Goal: Transaction & Acquisition: Purchase product/service

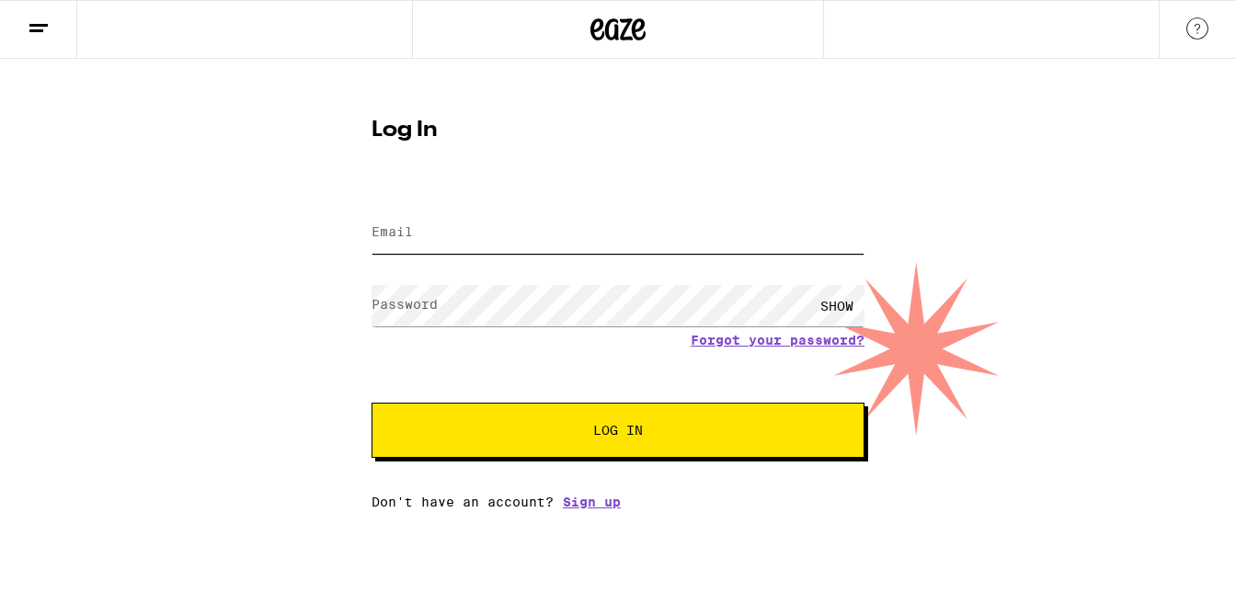
click at [417, 240] on input "Email" at bounding box center [618, 232] width 493 height 41
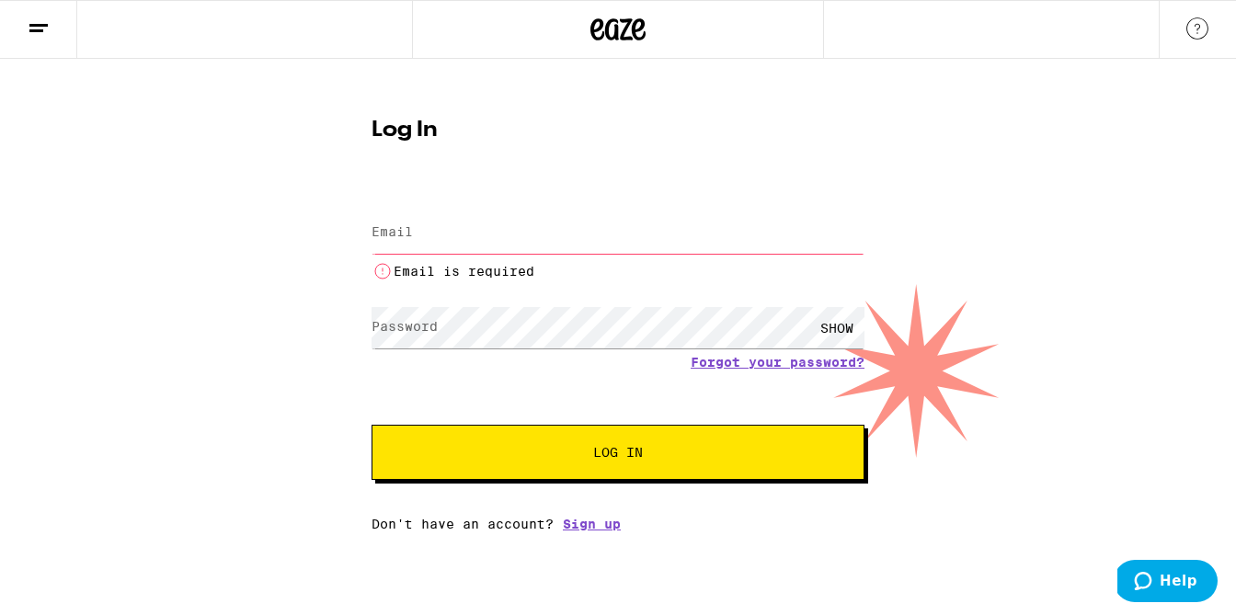
type input "[EMAIL_ADDRESS][DOMAIN_NAME]"
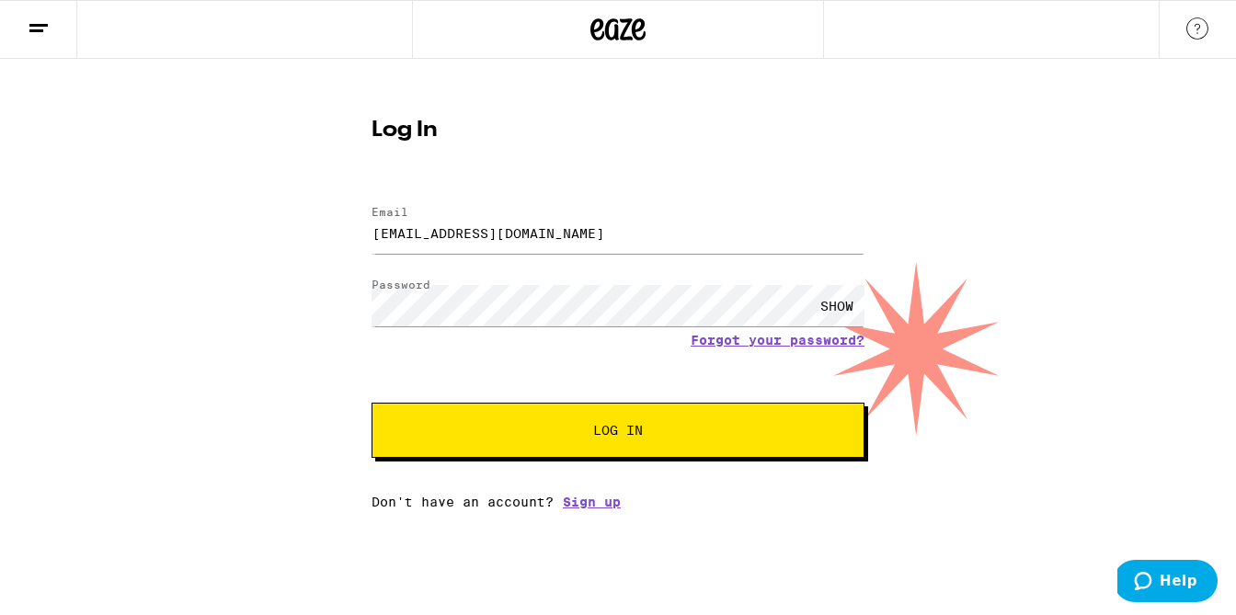
click at [627, 437] on span "Log In" at bounding box center [618, 430] width 50 height 13
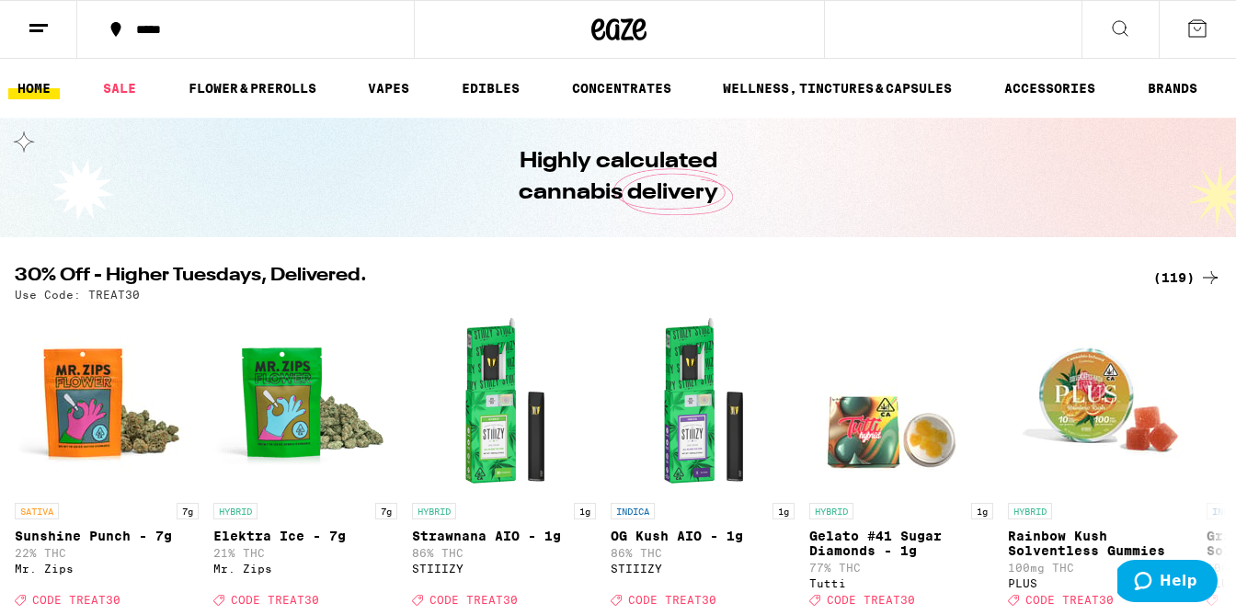
click at [1188, 271] on div "(119)" at bounding box center [1187, 278] width 68 height 22
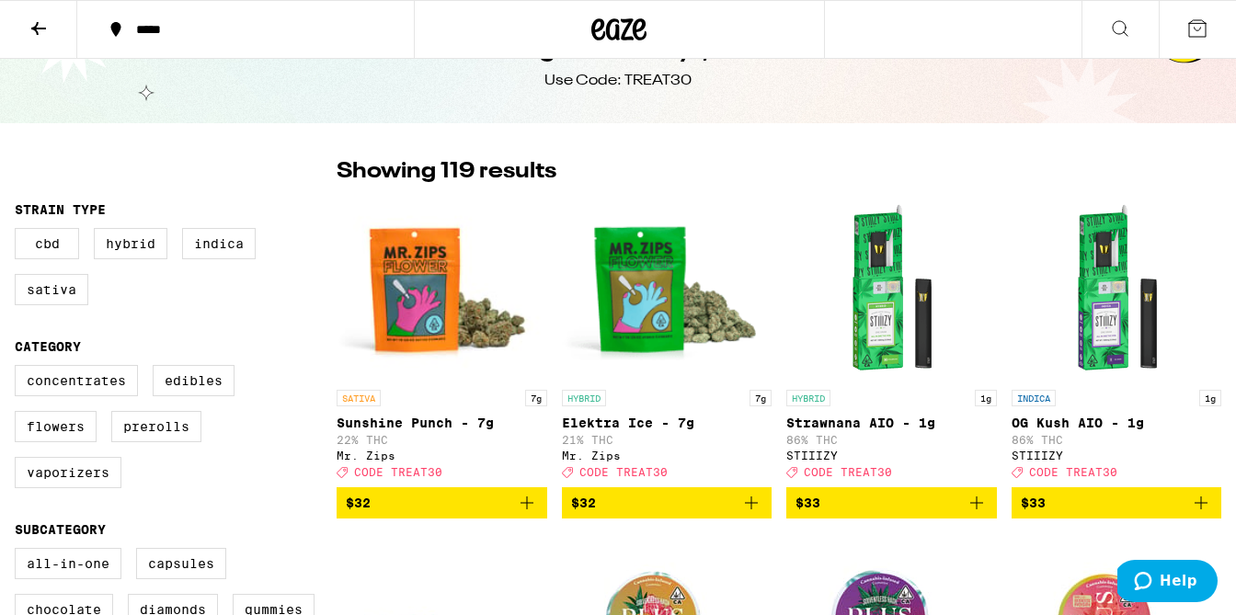
scroll to position [78, 0]
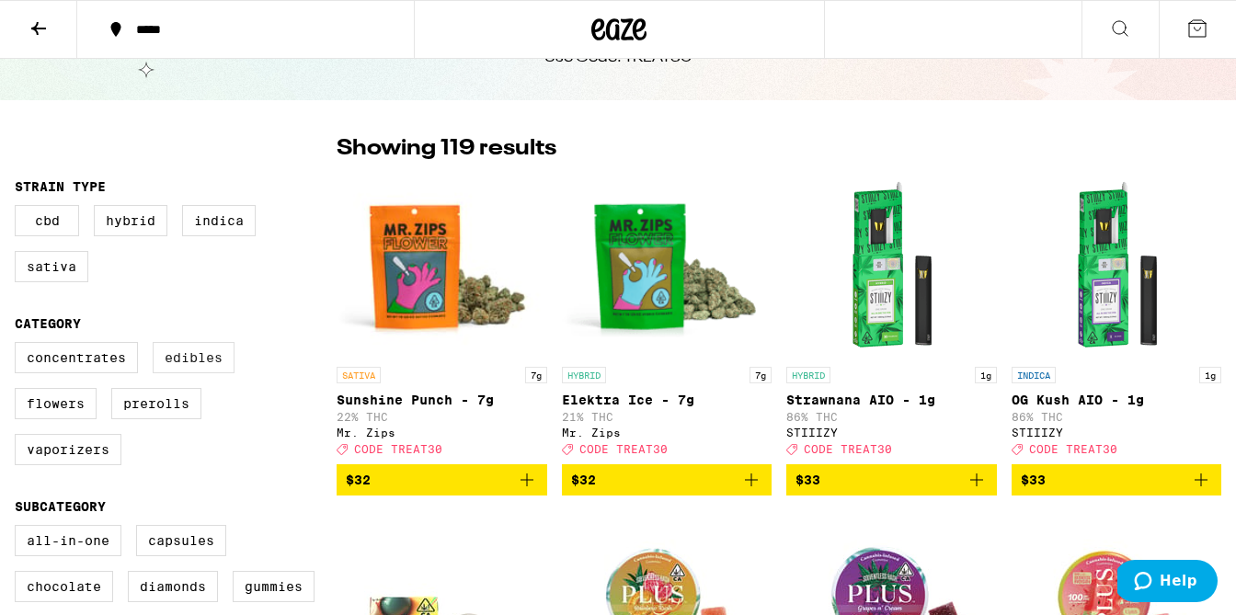
click at [186, 373] on label "Edibles" at bounding box center [194, 357] width 82 height 31
click at [19, 346] on input "Edibles" at bounding box center [18, 345] width 1 height 1
checkbox input "true"
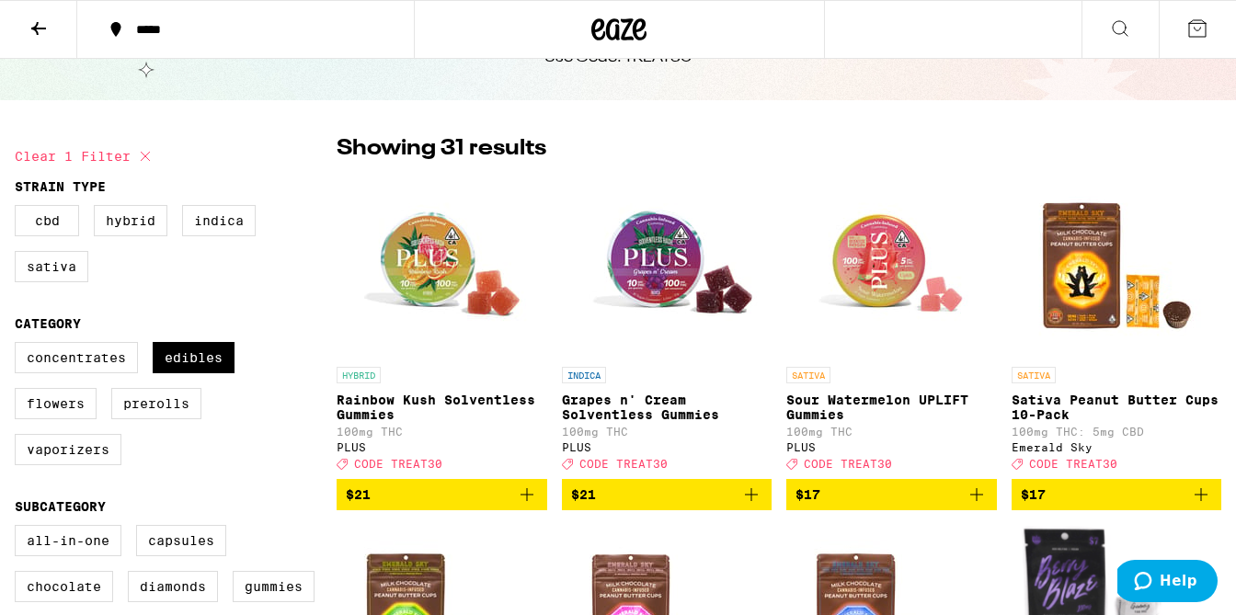
scroll to position [87, 0]
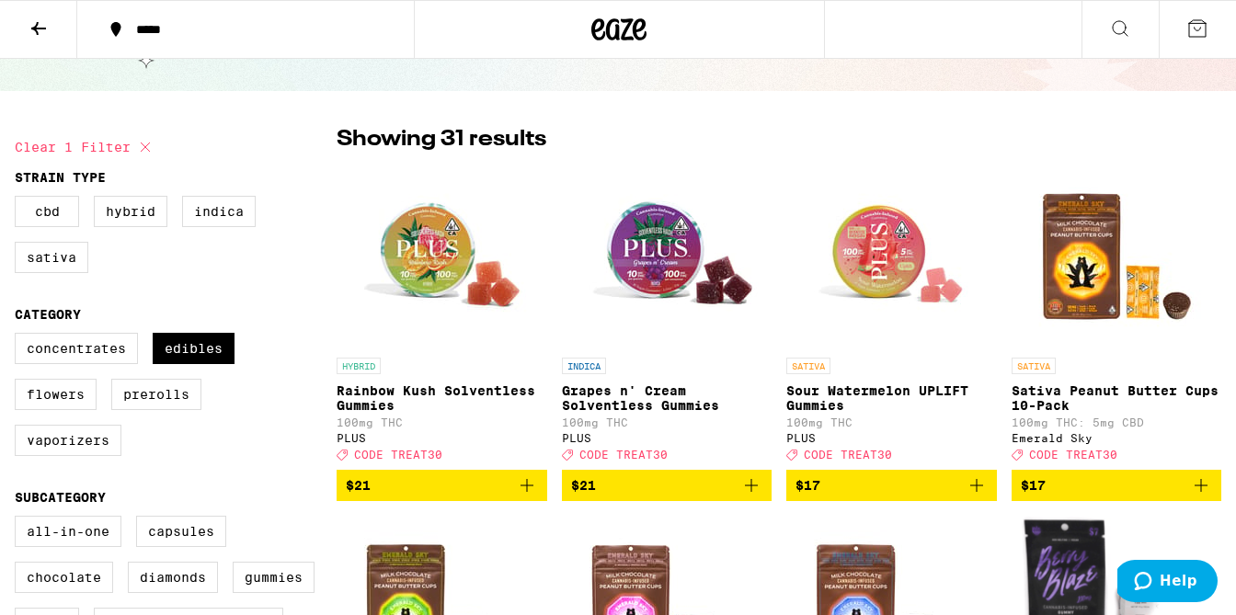
click at [530, 497] on icon "Add to bag" at bounding box center [527, 486] width 22 height 22
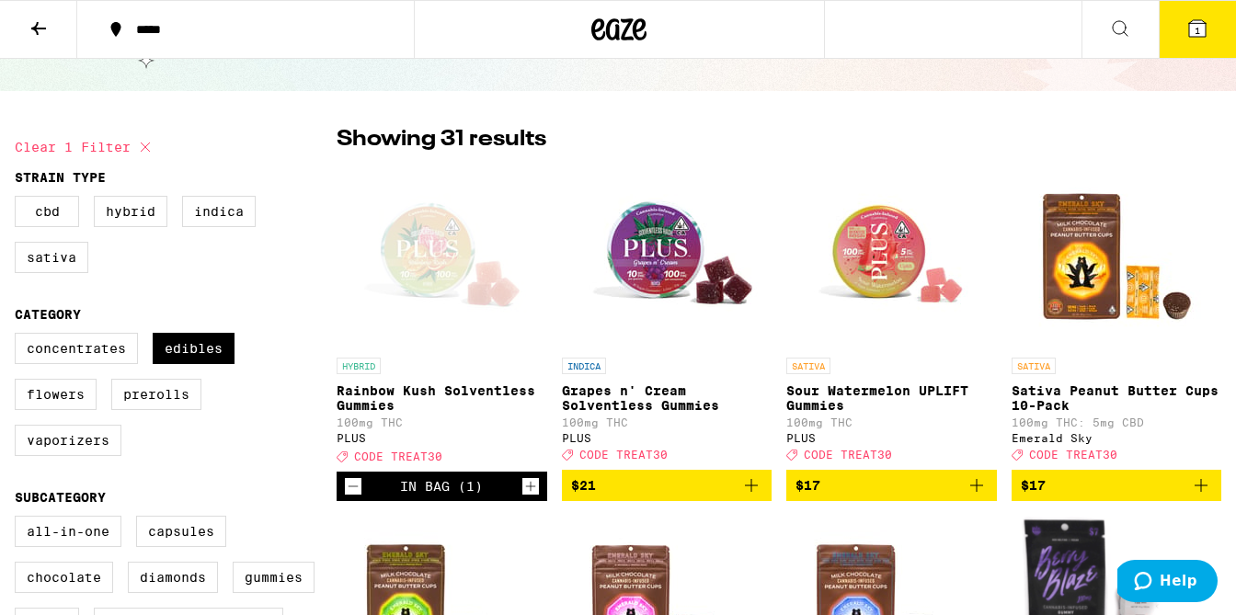
scroll to position [146, 0]
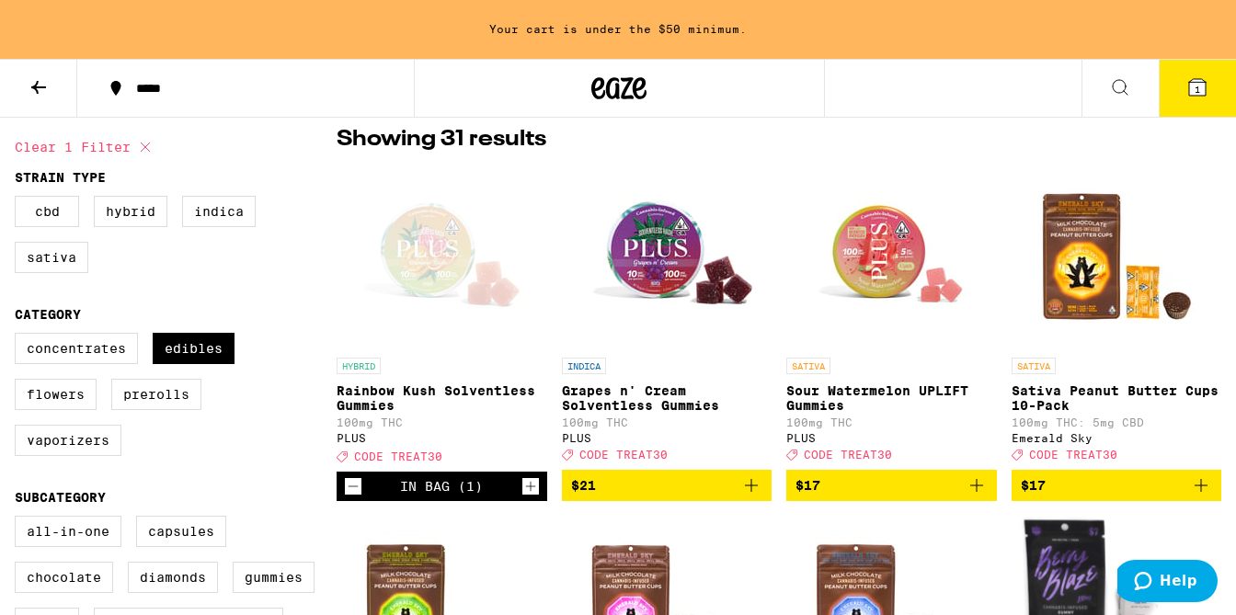
click at [992, 499] on button "$17" at bounding box center [891, 485] width 211 height 31
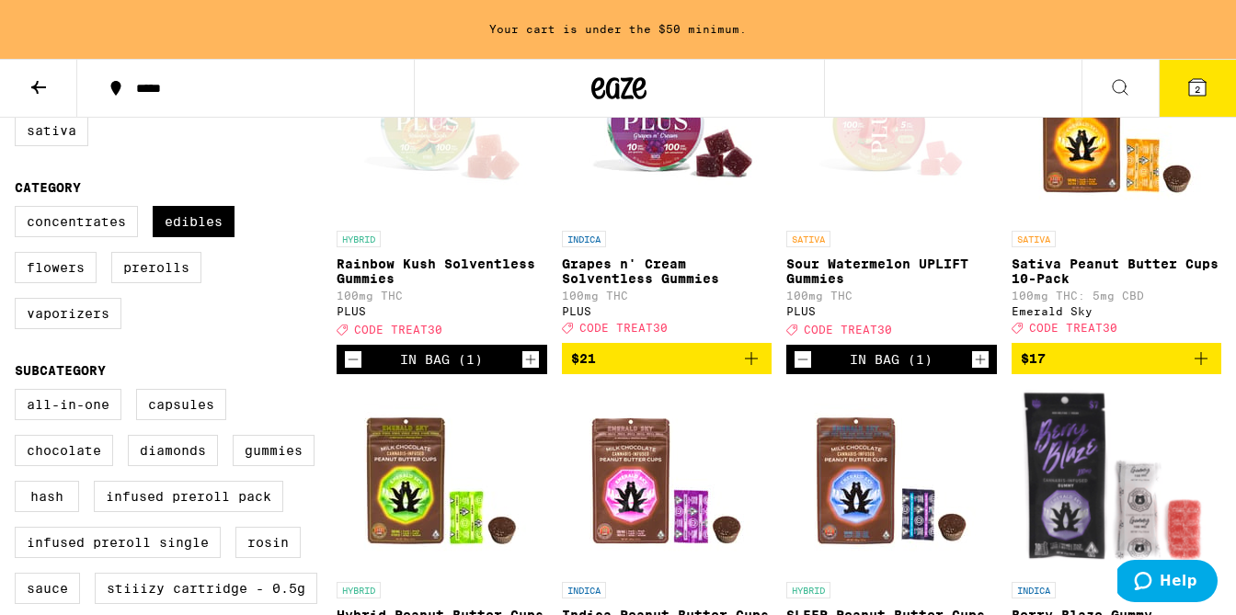
scroll to position [274, 0]
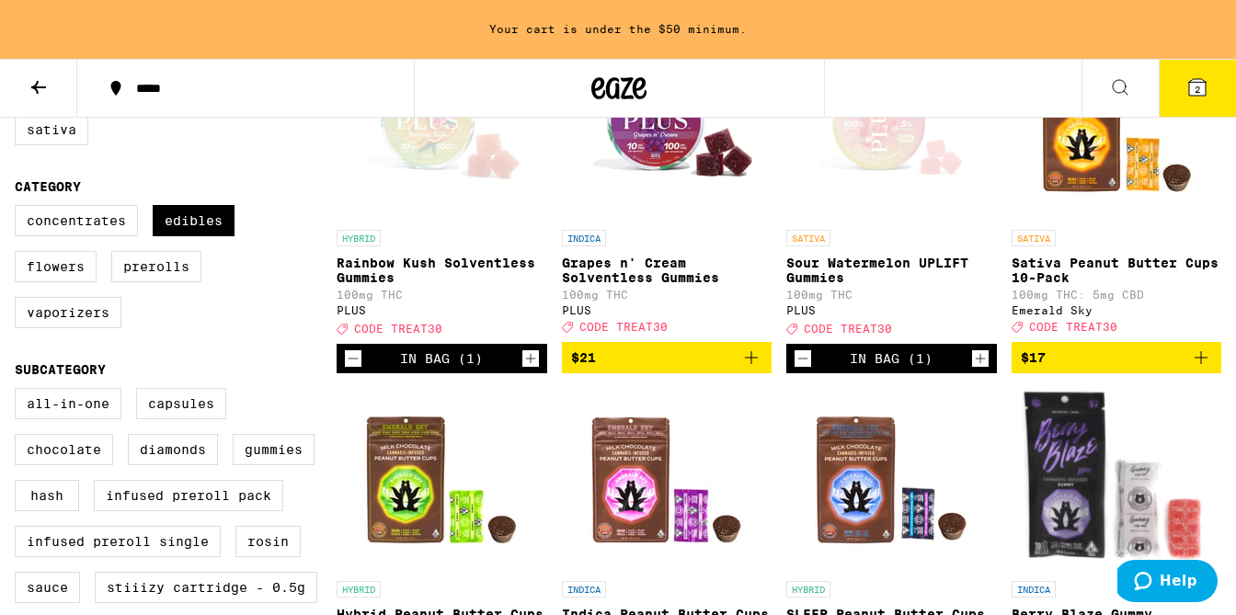
click at [534, 367] on icon "Increment" at bounding box center [530, 359] width 17 height 22
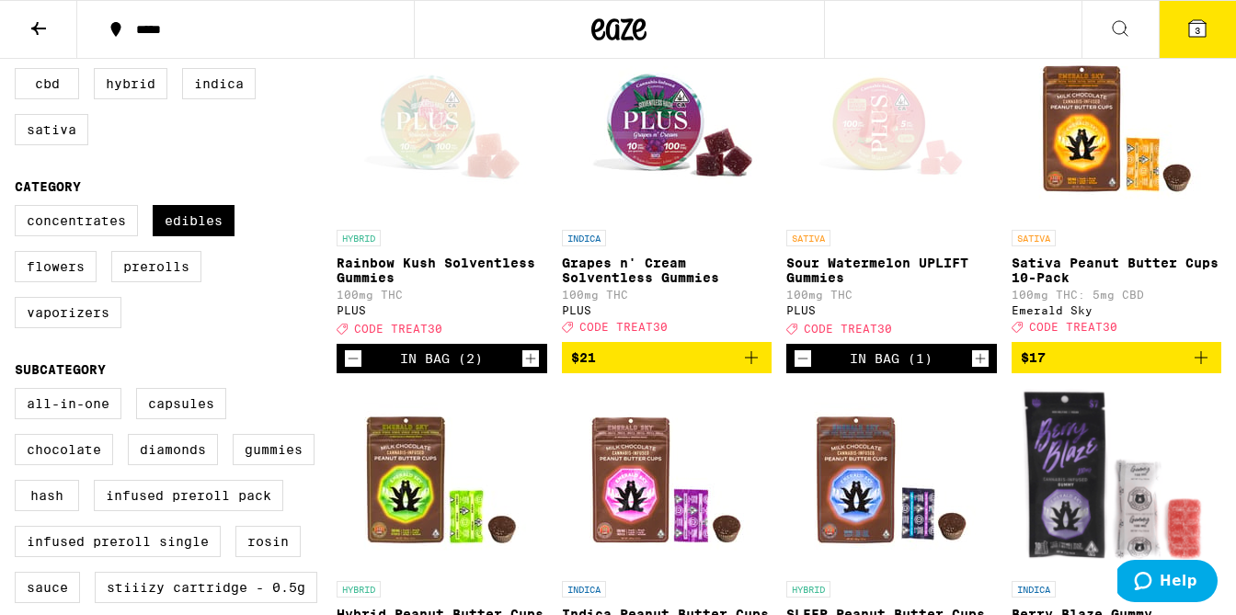
click at [986, 369] on icon "Increment" at bounding box center [980, 359] width 17 height 22
click at [765, 367] on button "$21" at bounding box center [667, 357] width 211 height 31
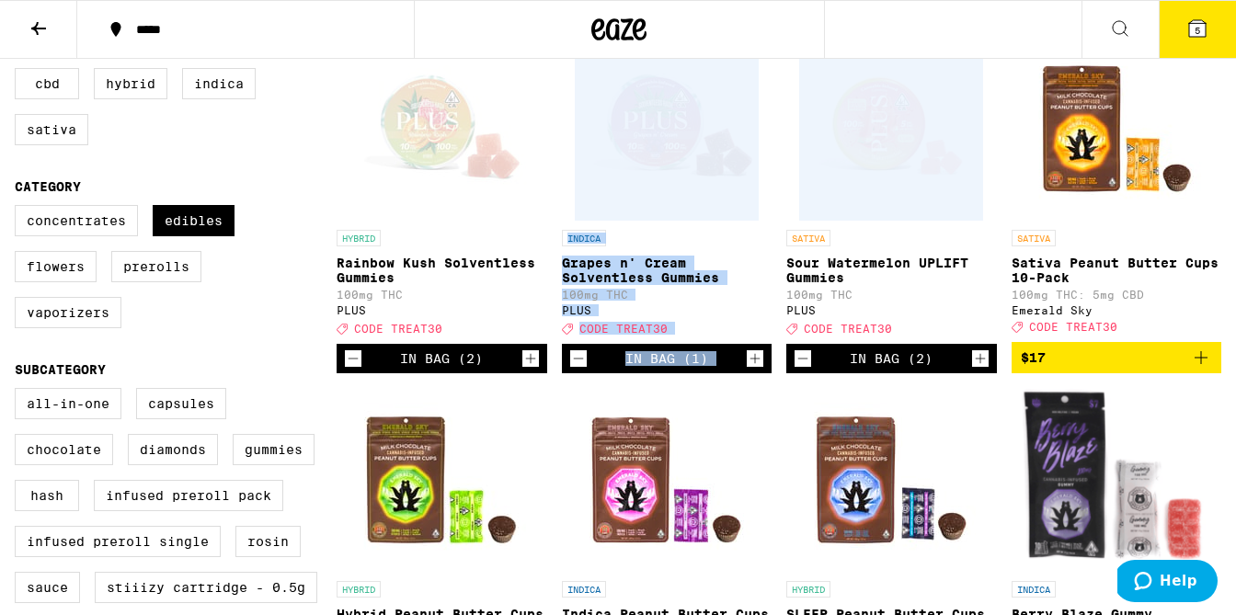
click at [755, 364] on icon "Increment" at bounding box center [755, 359] width 10 height 10
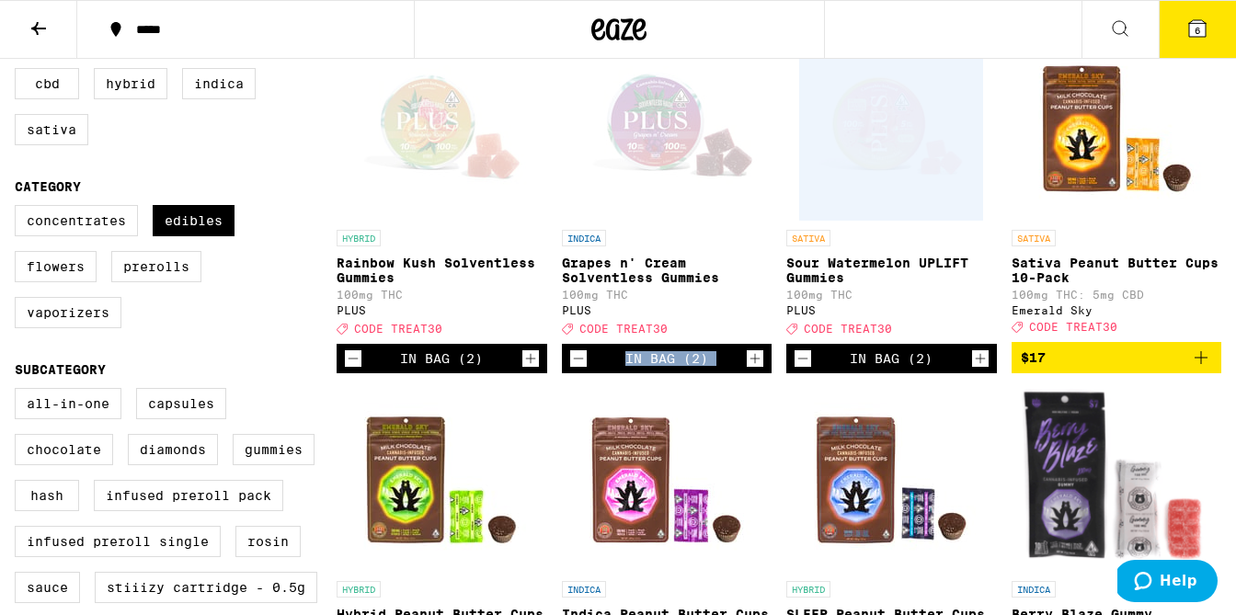
click at [1196, 34] on span "6" at bounding box center [1198, 30] width 6 height 11
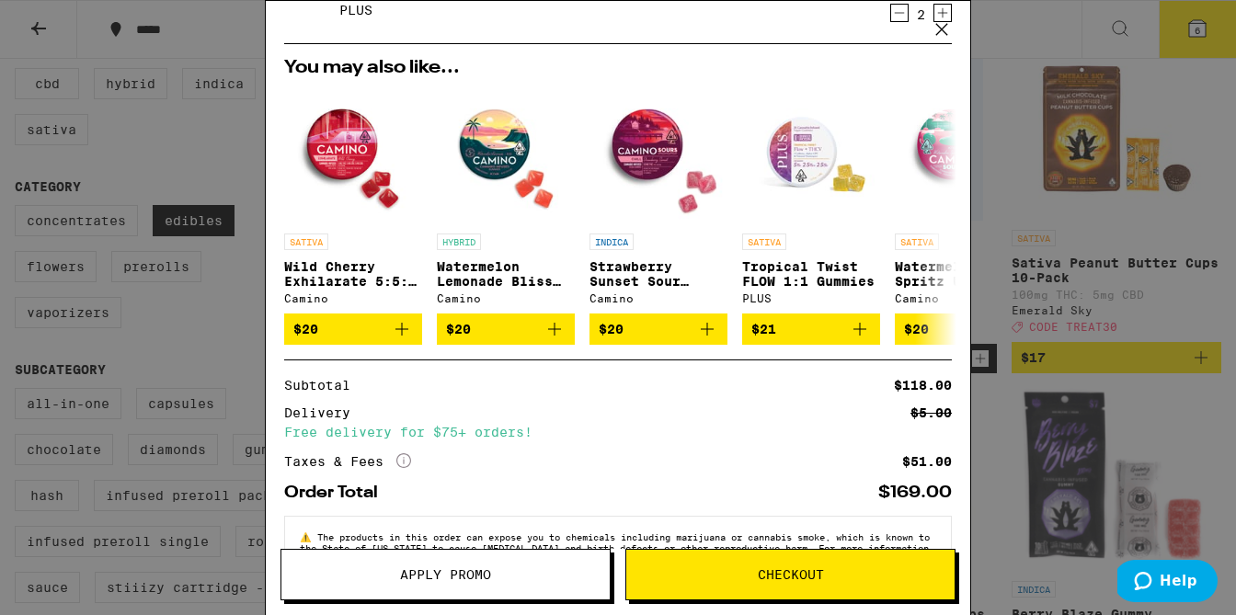
scroll to position [280, 0]
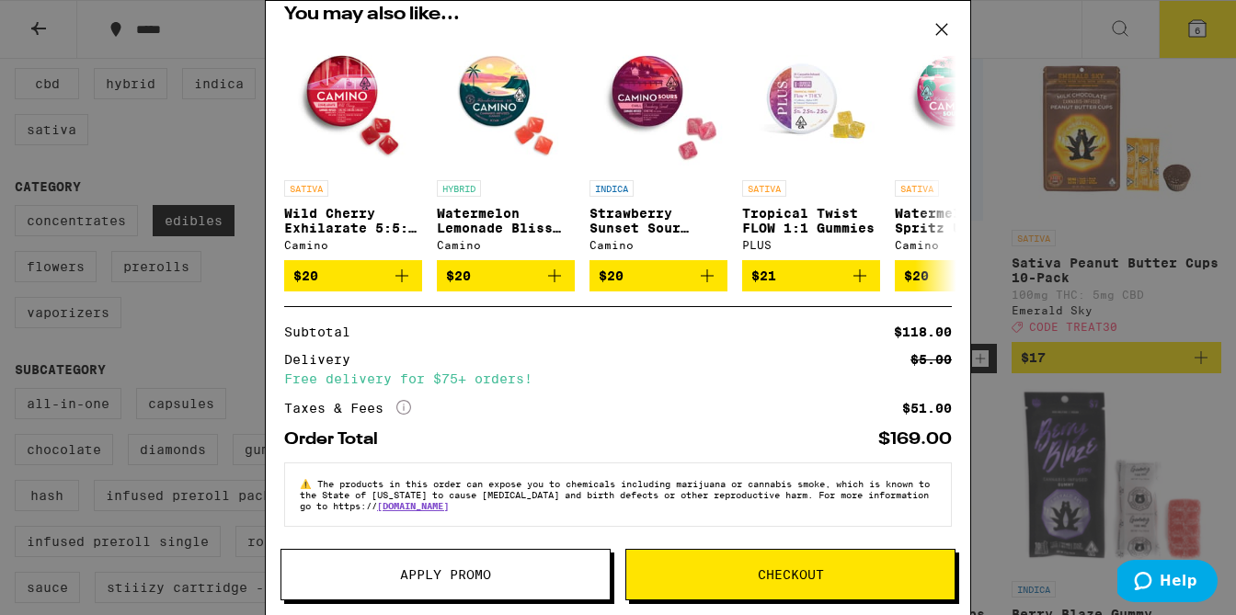
click at [461, 575] on span "Apply Promo" at bounding box center [445, 574] width 91 height 13
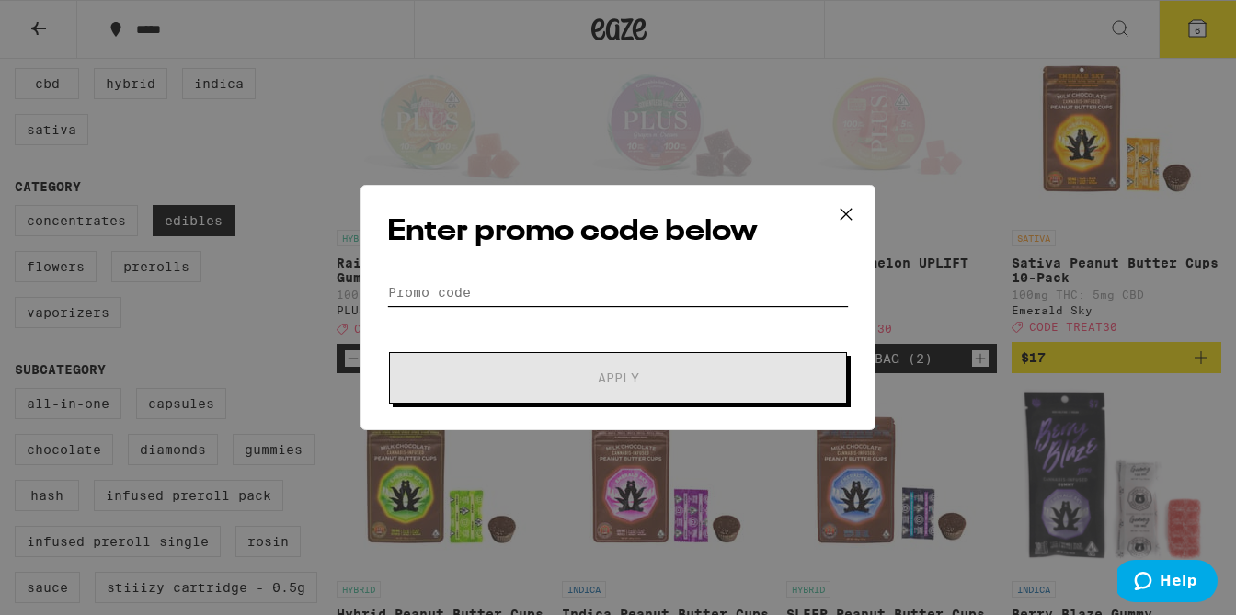
click at [483, 294] on input "Promo Code" at bounding box center [618, 293] width 462 height 28
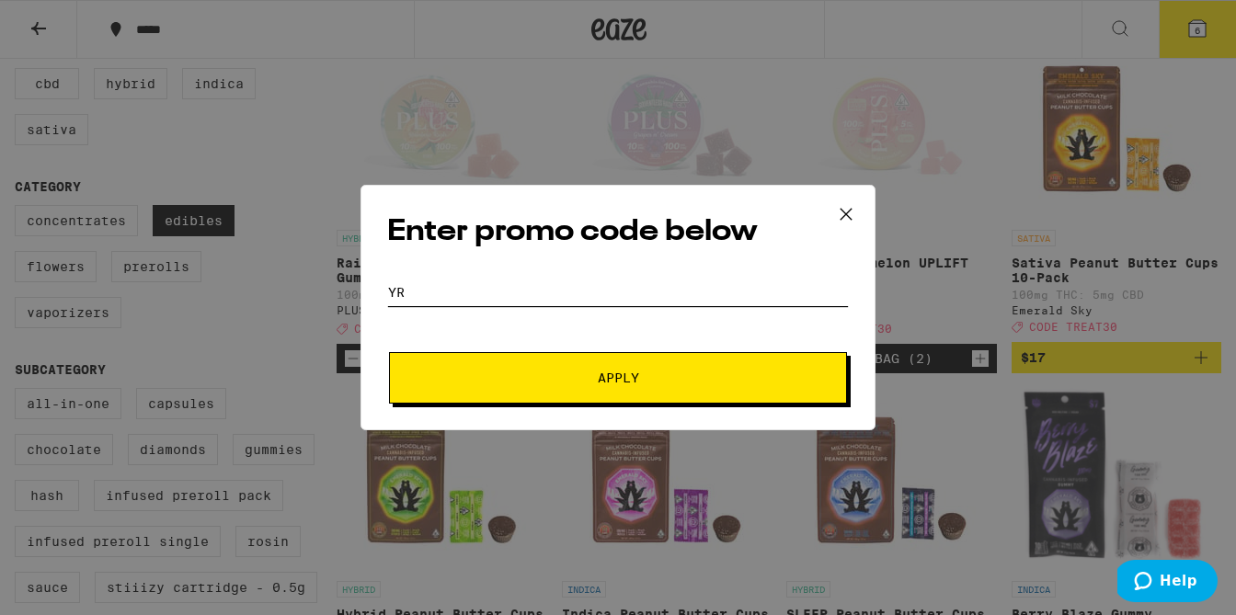
type input "Y"
type input "TREAT30"
click at [620, 364] on button "Apply" at bounding box center [618, 377] width 458 height 51
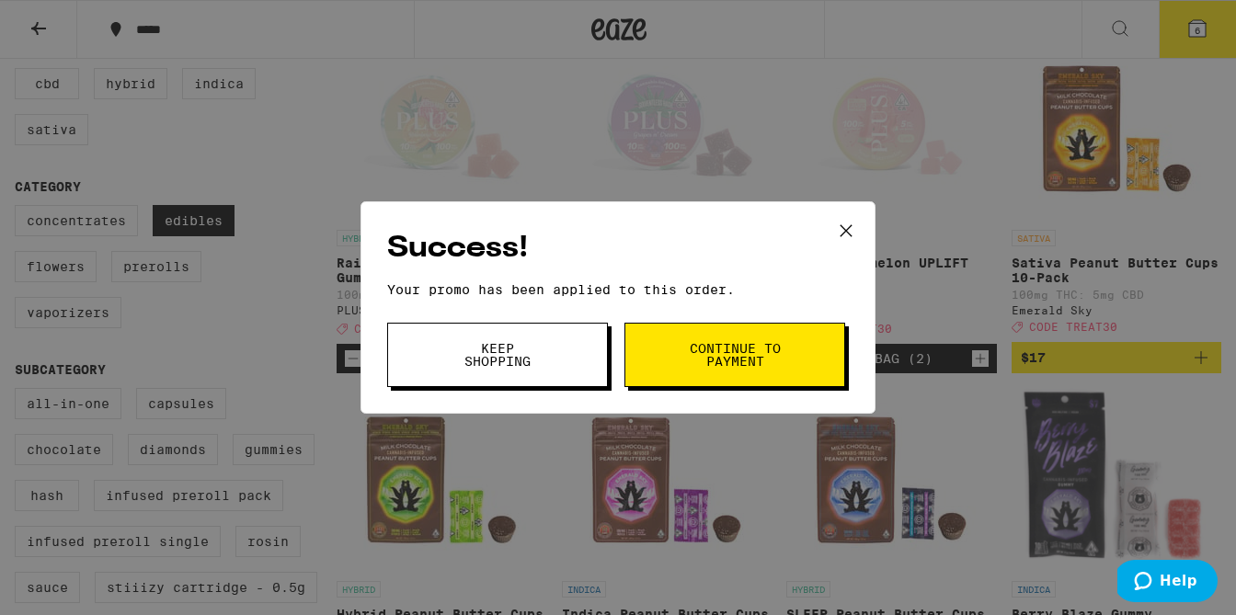
click at [725, 373] on button "Continue to payment" at bounding box center [734, 355] width 221 height 64
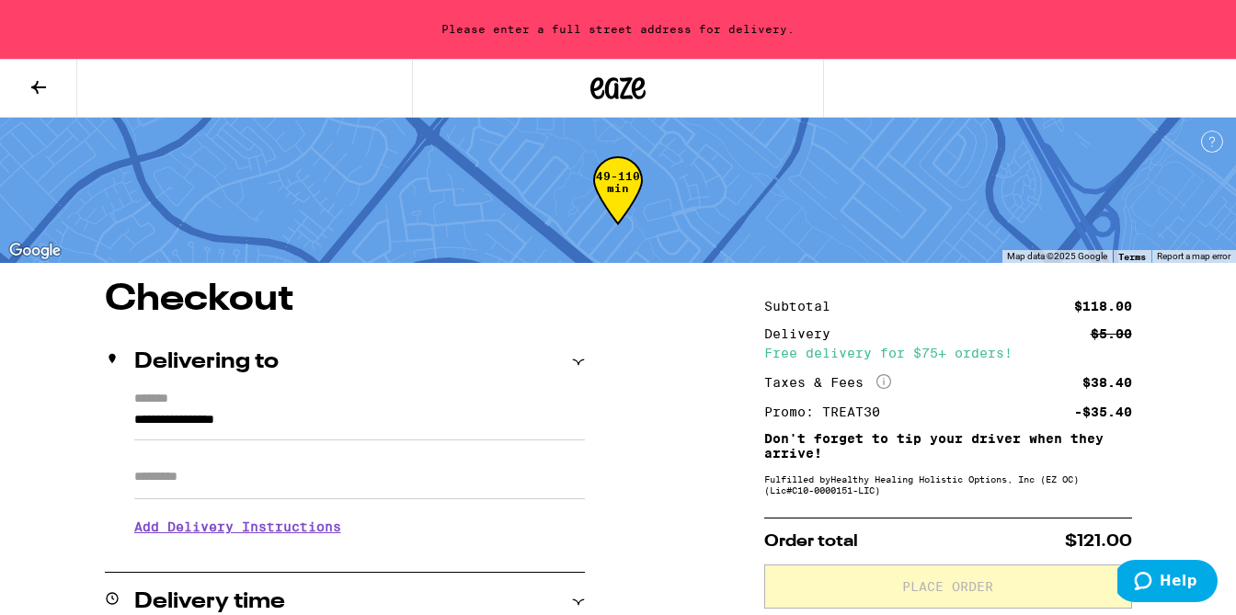
click at [253, 434] on input "**********" at bounding box center [359, 424] width 451 height 31
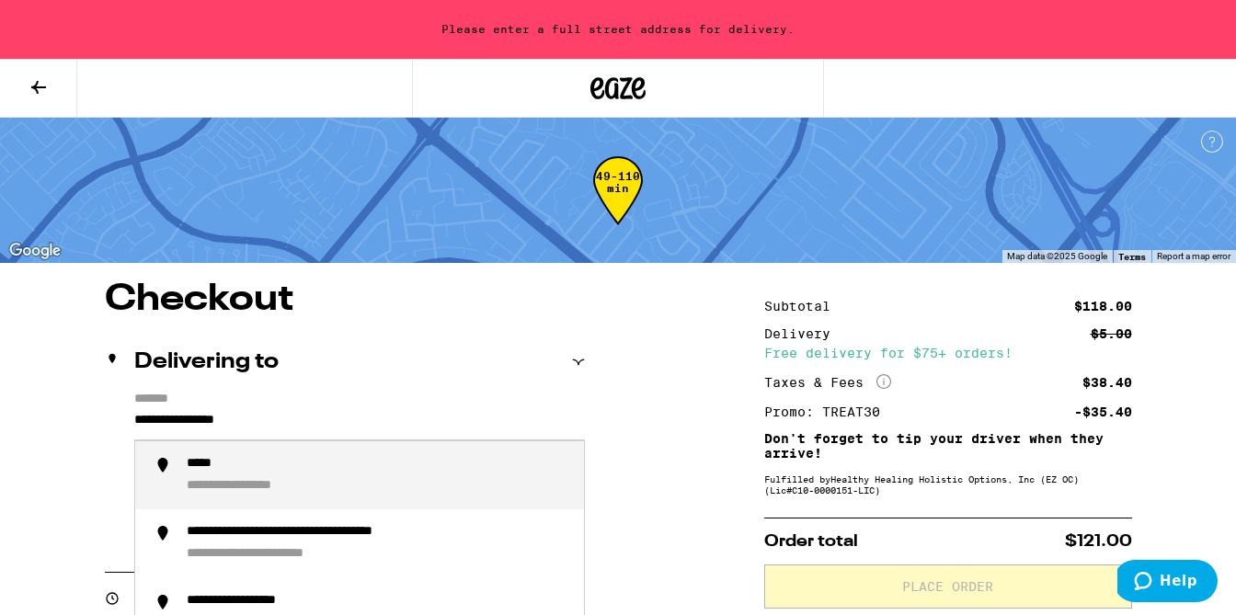
click at [253, 434] on input "**********" at bounding box center [359, 424] width 451 height 31
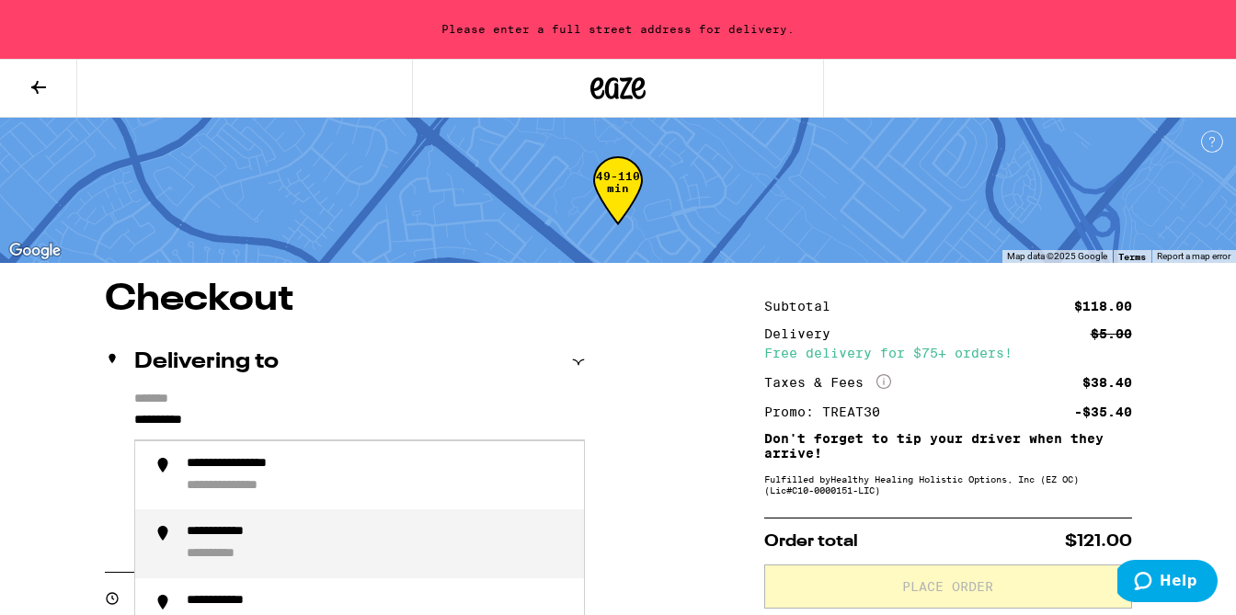
click at [290, 550] on div "**********" at bounding box center [378, 544] width 383 height 40
type input "**********"
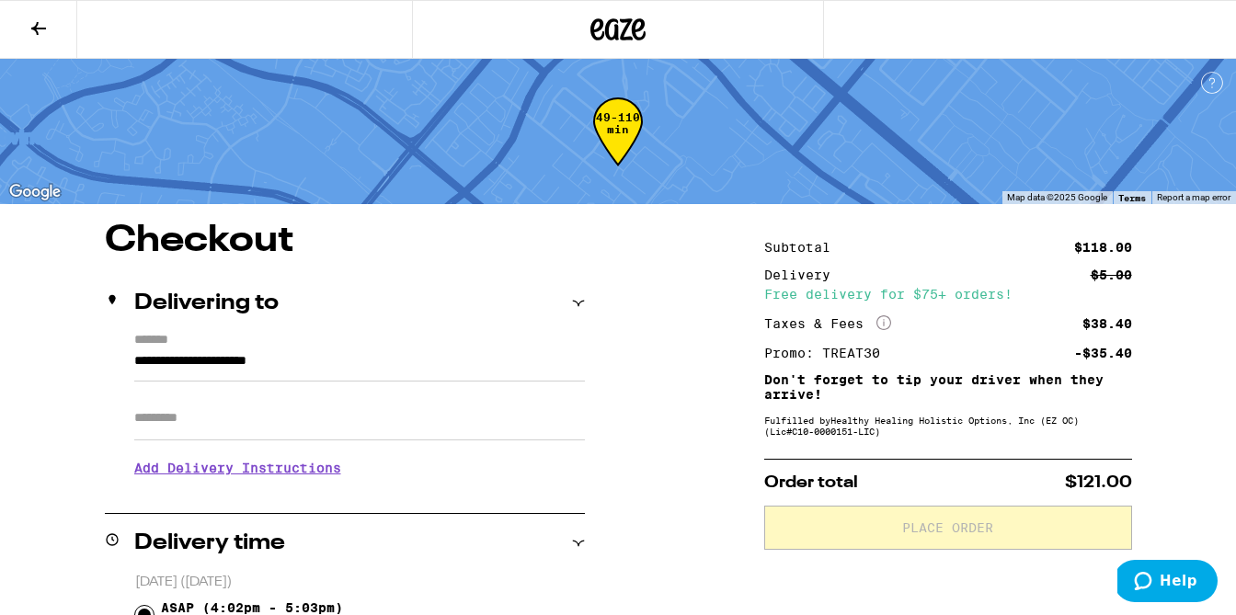
click at [32, 23] on icon at bounding box center [39, 28] width 22 height 22
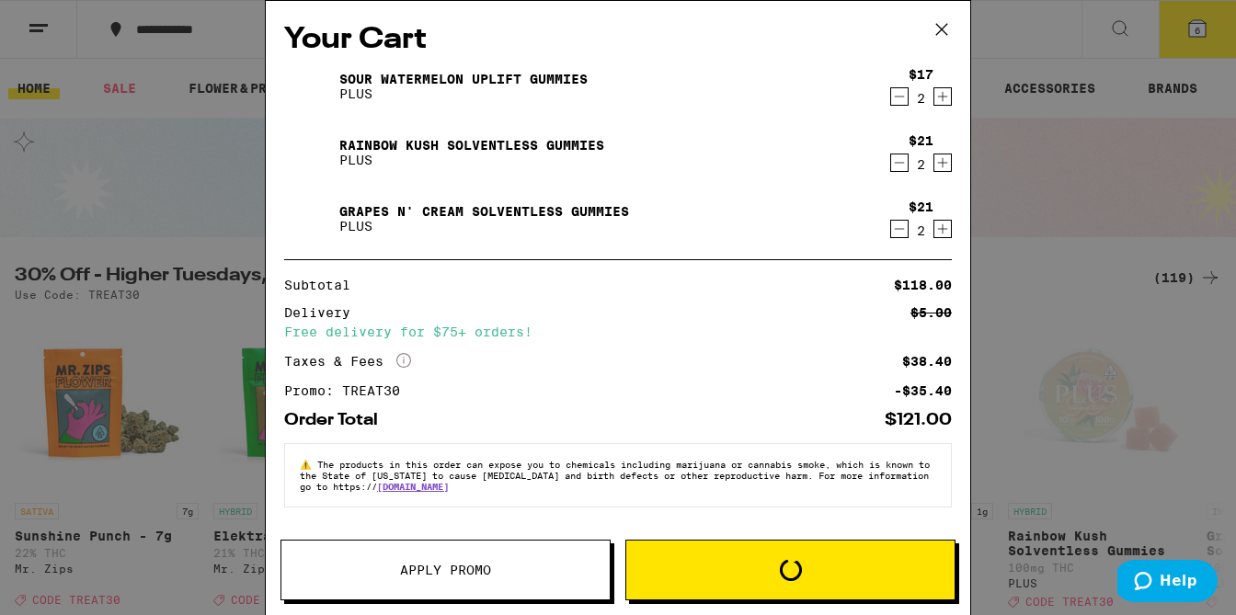
click at [900, 166] on icon "Decrement" at bounding box center [899, 163] width 17 height 22
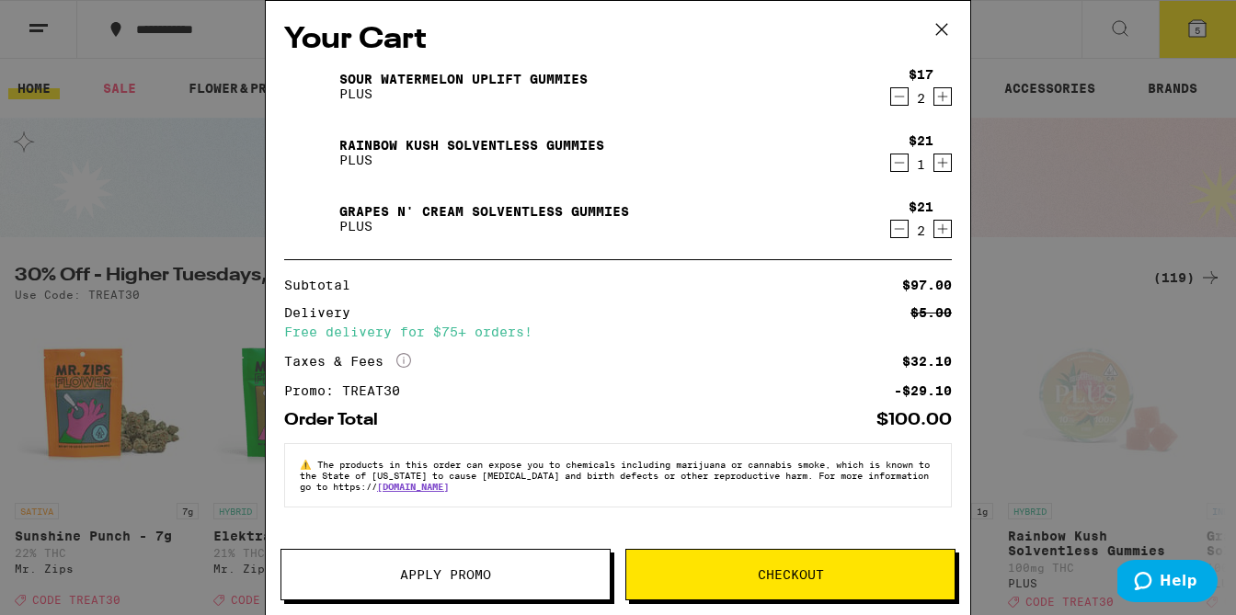
click at [899, 233] on icon "Decrement" at bounding box center [899, 229] width 17 height 22
click at [748, 591] on button "Checkout" at bounding box center [790, 574] width 330 height 51
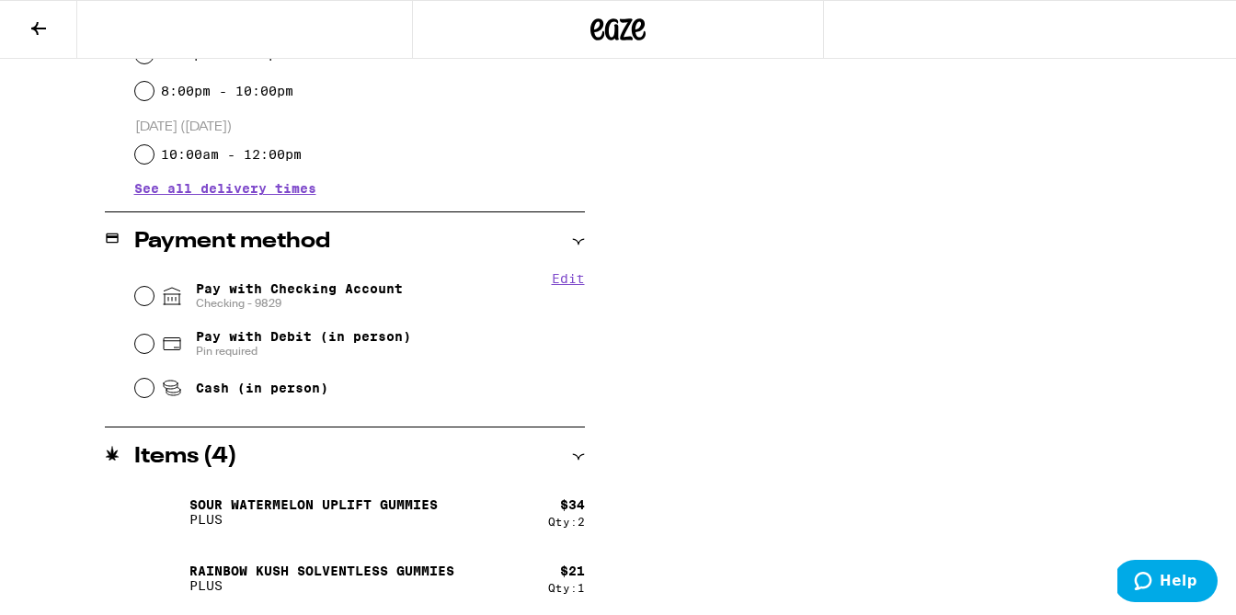
scroll to position [641, 0]
click at [249, 387] on span "Cash (in person)" at bounding box center [262, 387] width 132 height 15
click at [154, 387] on input "Cash (in person)" at bounding box center [144, 387] width 18 height 18
radio input "true"
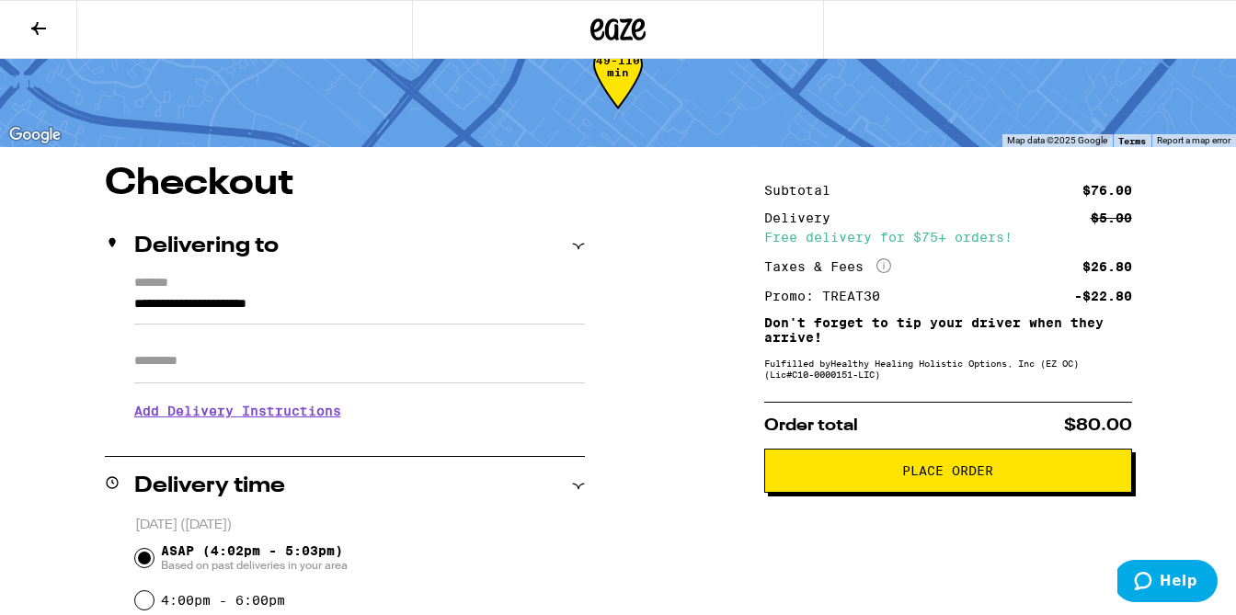
scroll to position [55, 0]
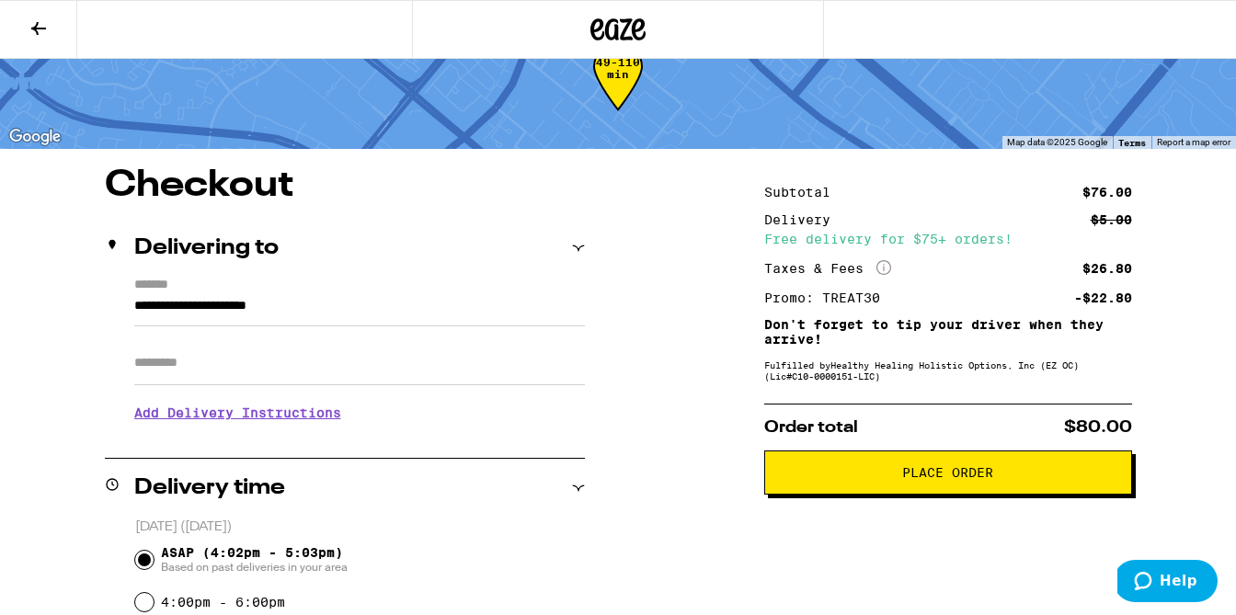
click at [987, 479] on span "Place Order" at bounding box center [947, 472] width 91 height 13
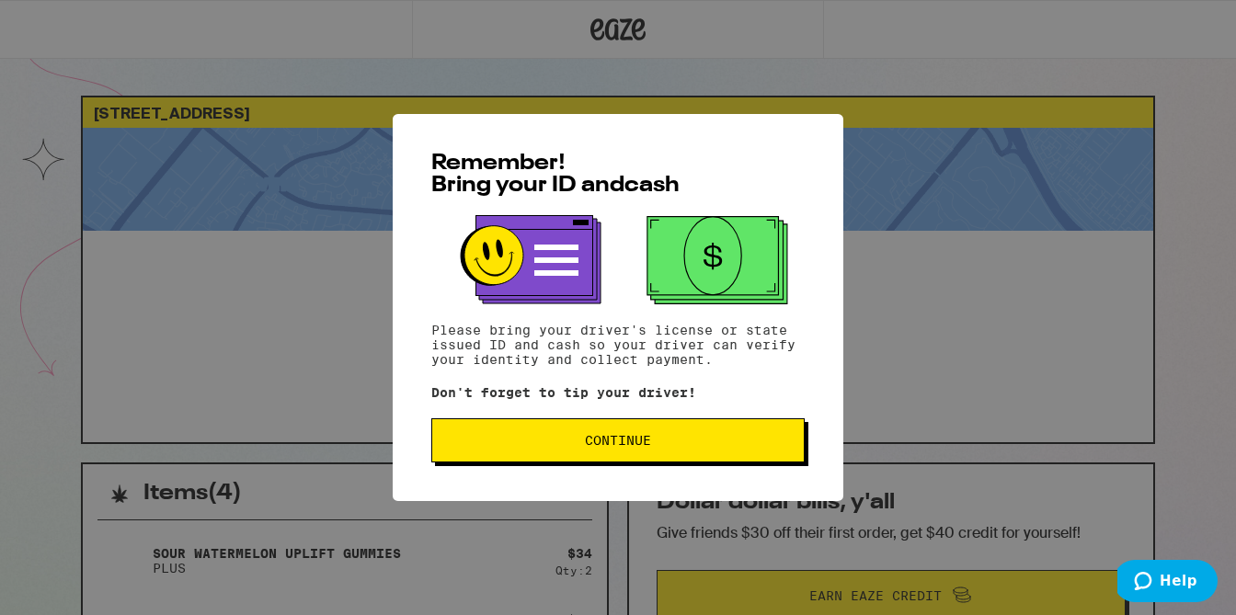
click at [730, 458] on button "Continue" at bounding box center [617, 440] width 373 height 44
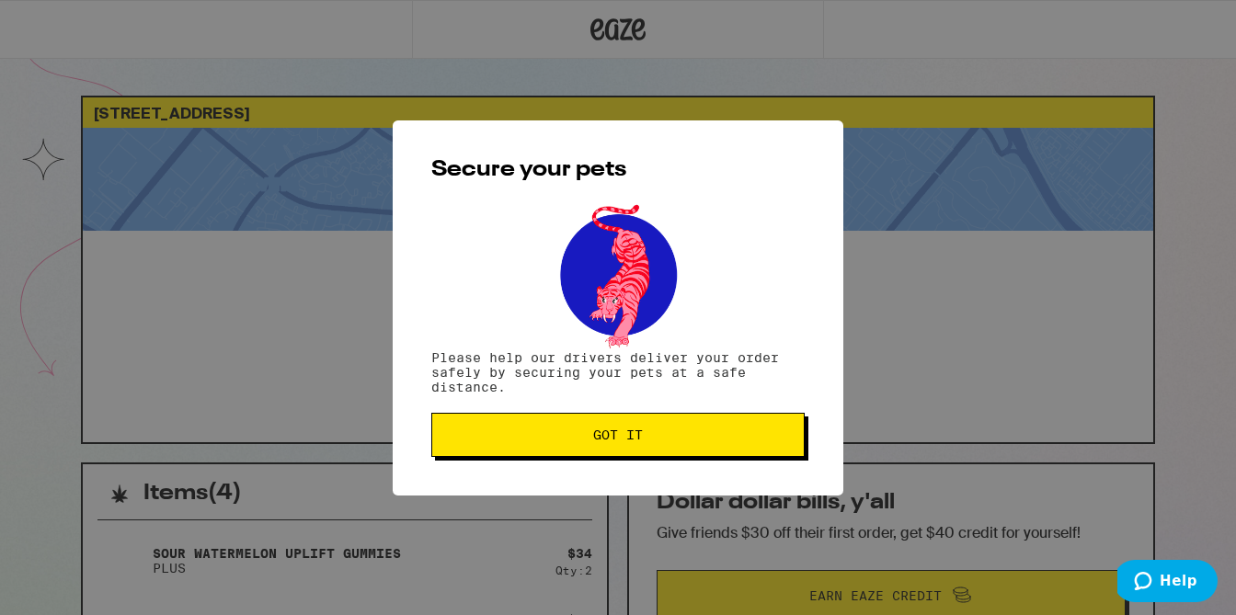
click at [645, 447] on button "Got it" at bounding box center [617, 435] width 373 height 44
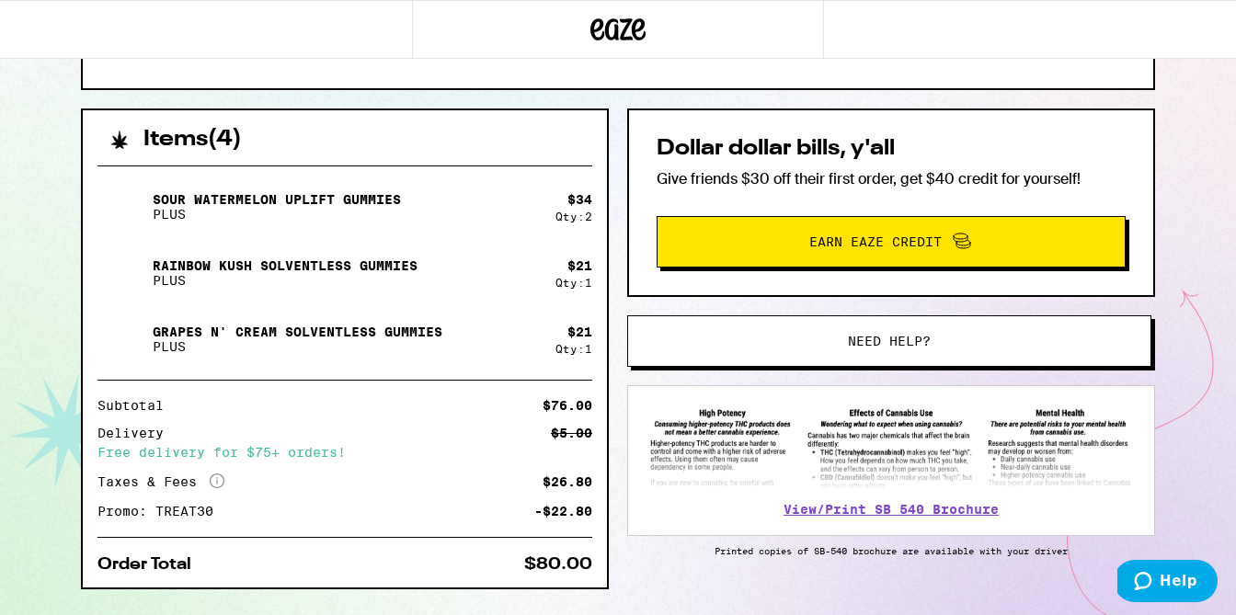
scroll to position [383, 0]
